Goal: Check status: Verify the current state of an ongoing process or item

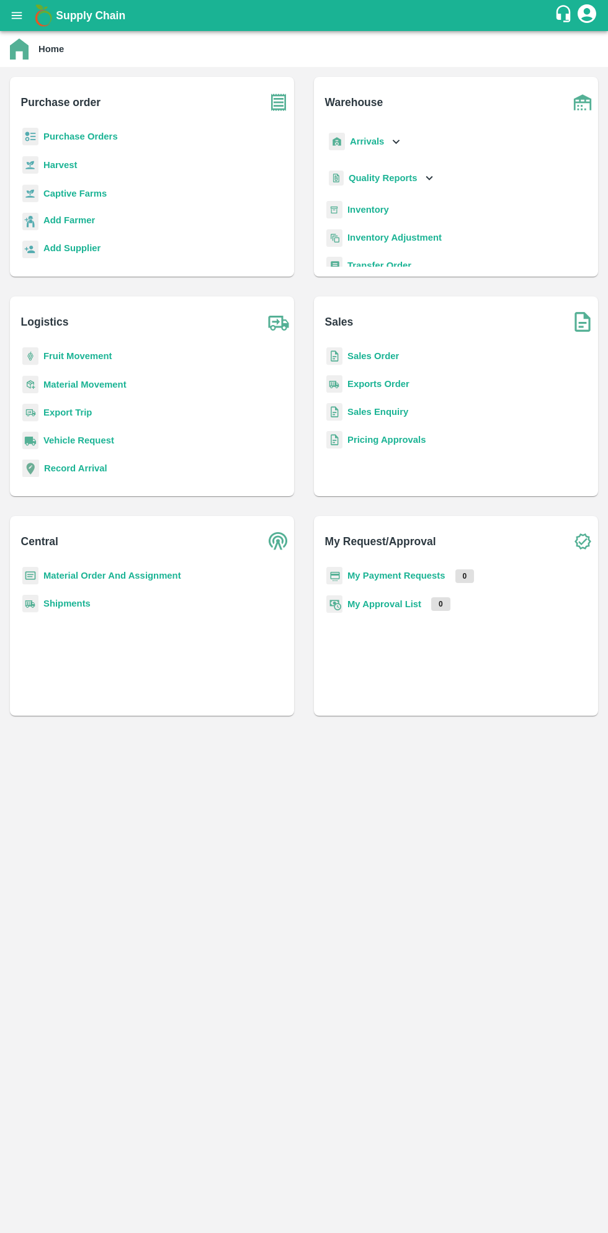
click at [26, 21] on button "open drawer" at bounding box center [16, 15] width 29 height 29
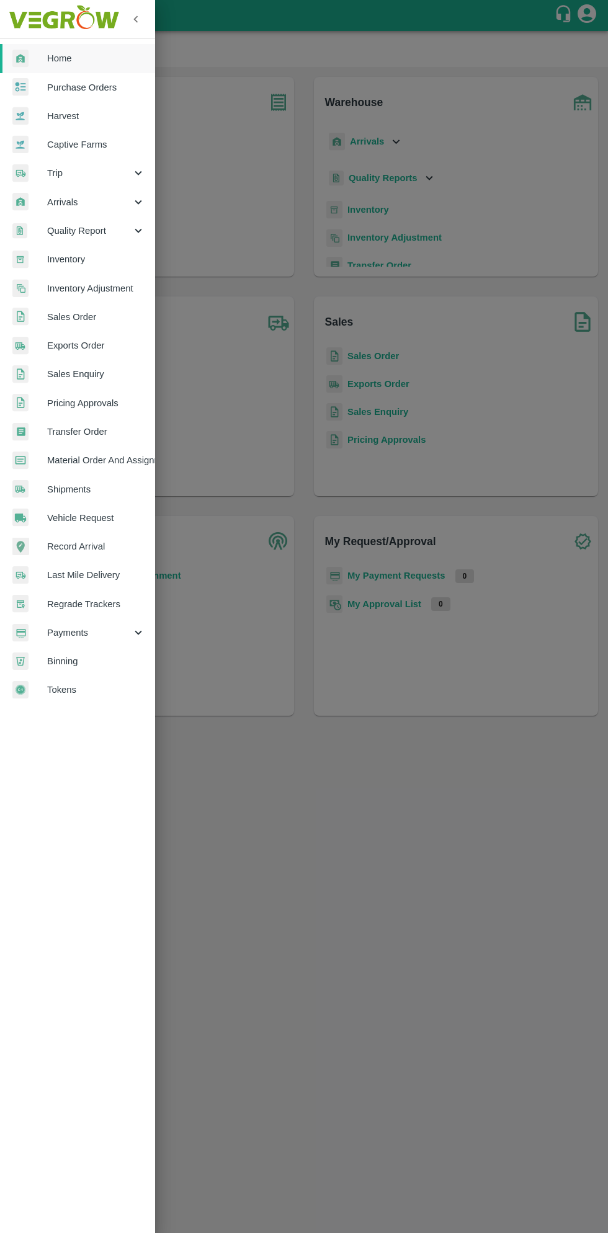
click at [99, 87] on span "Purchase Orders" at bounding box center [96, 88] width 98 height 14
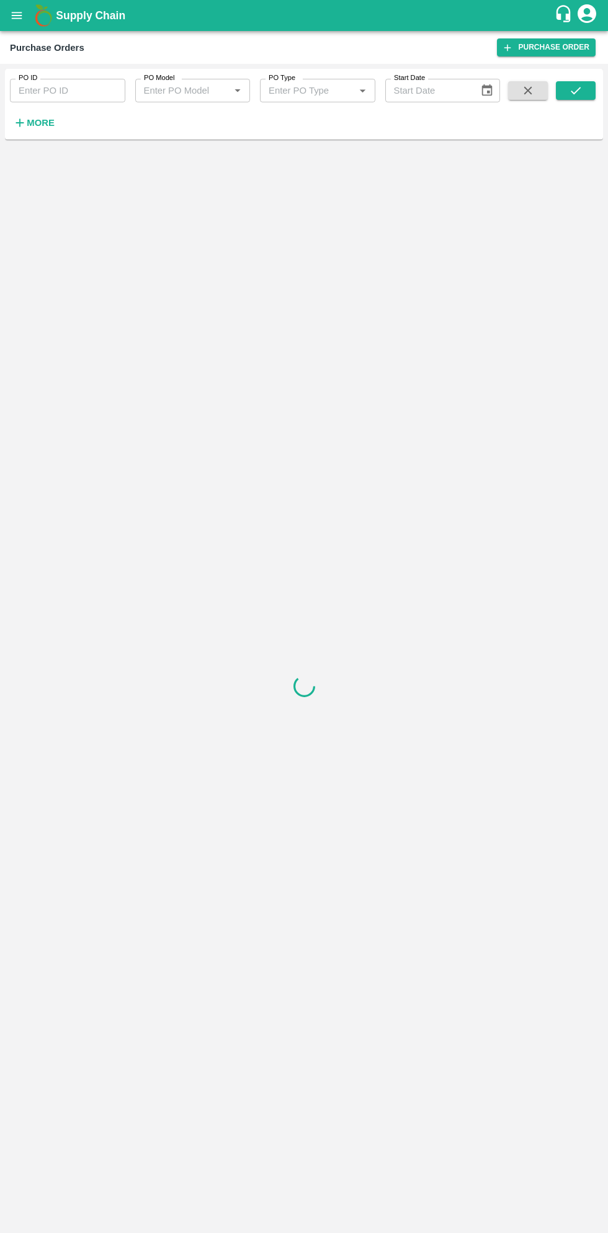
click at [27, 21] on button "open drawer" at bounding box center [16, 15] width 29 height 29
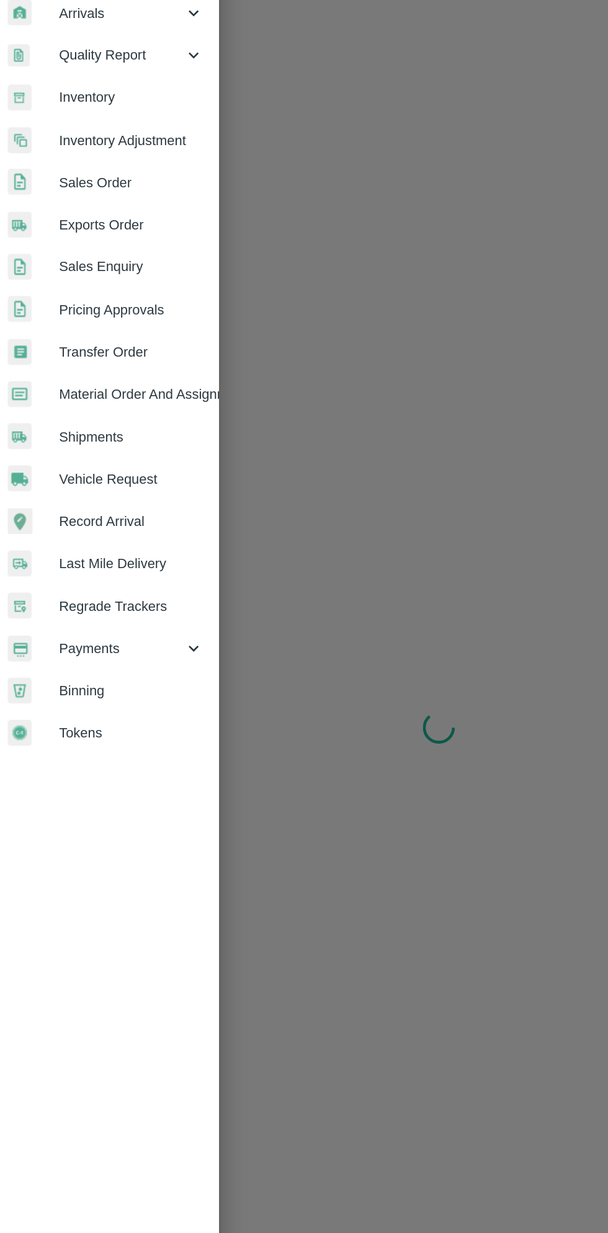
click at [92, 635] on span "Payments" at bounding box center [89, 633] width 84 height 14
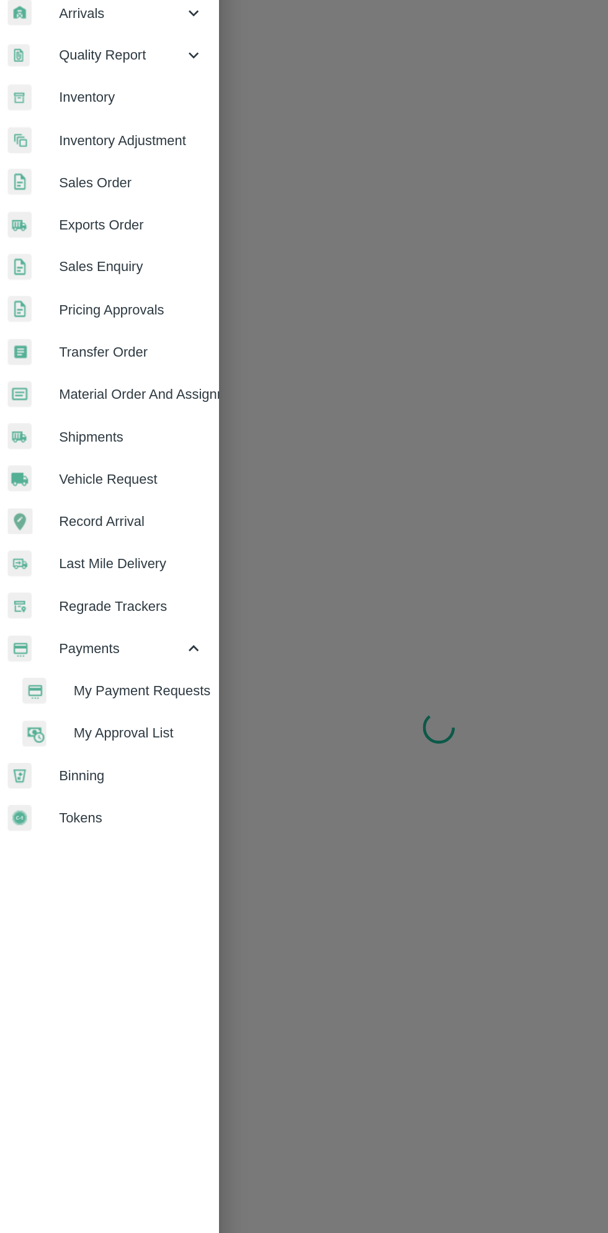
click at [113, 665] on span "My Payment Requests" at bounding box center [101, 662] width 88 height 14
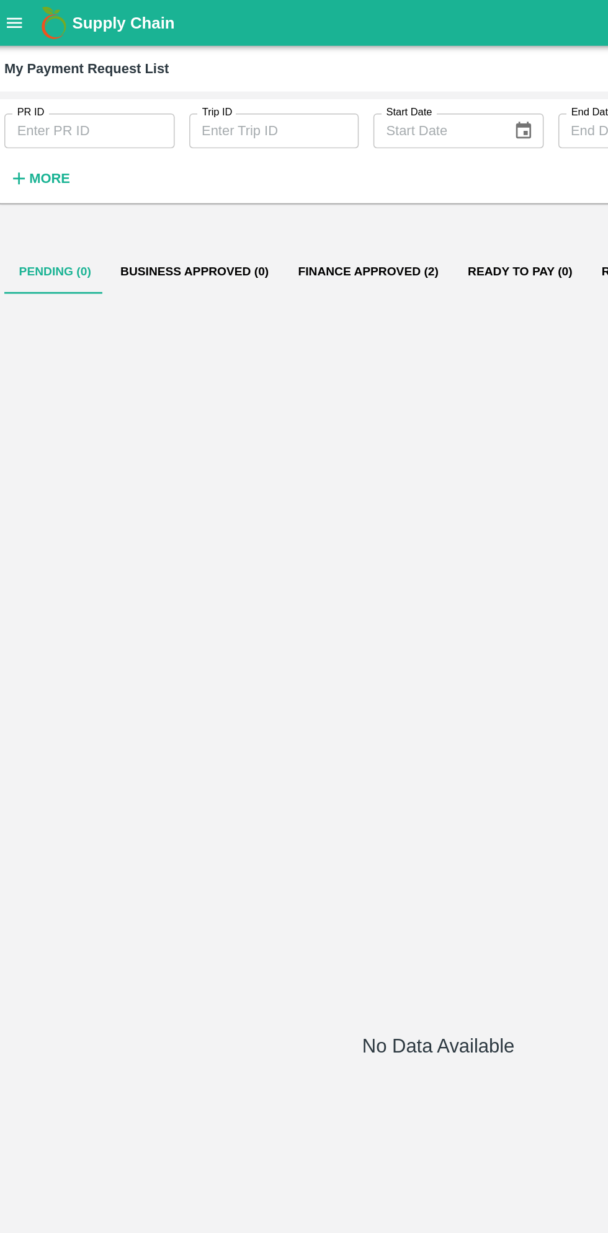
click at [259, 181] on button "Finance Approved (2)" at bounding box center [256, 184] width 115 height 30
